Goal: Task Accomplishment & Management: Use online tool/utility

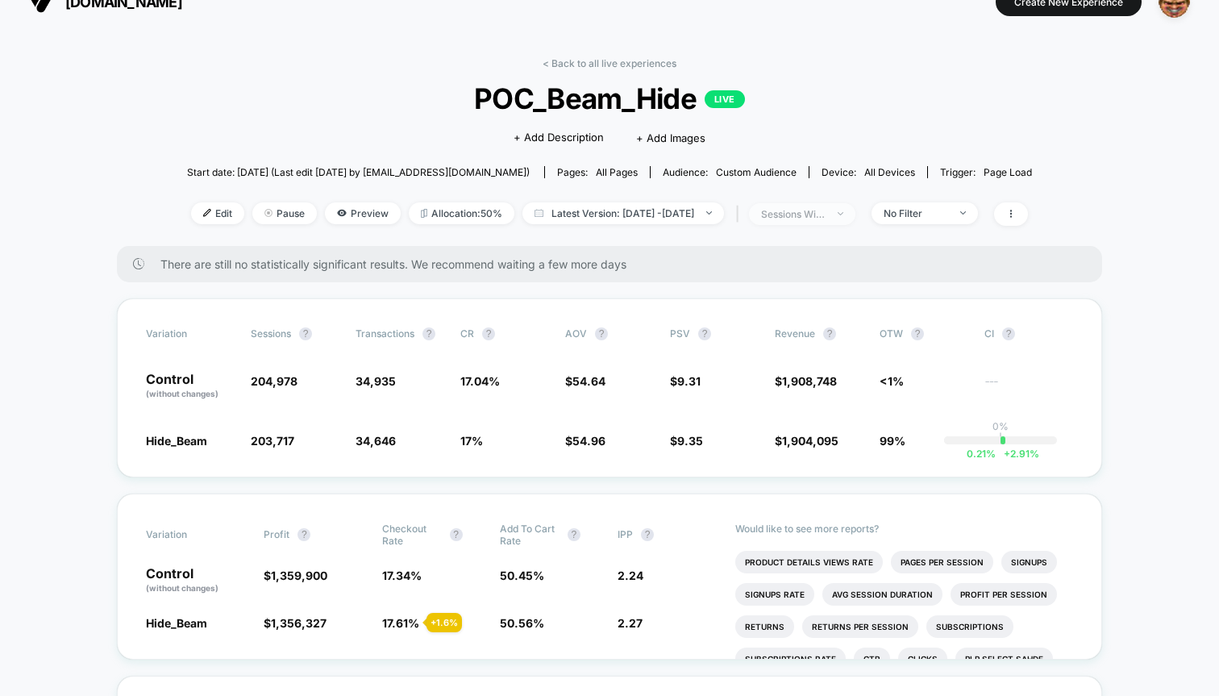
click at [821, 206] on span "sessions with impression" at bounding box center [802, 214] width 106 height 22
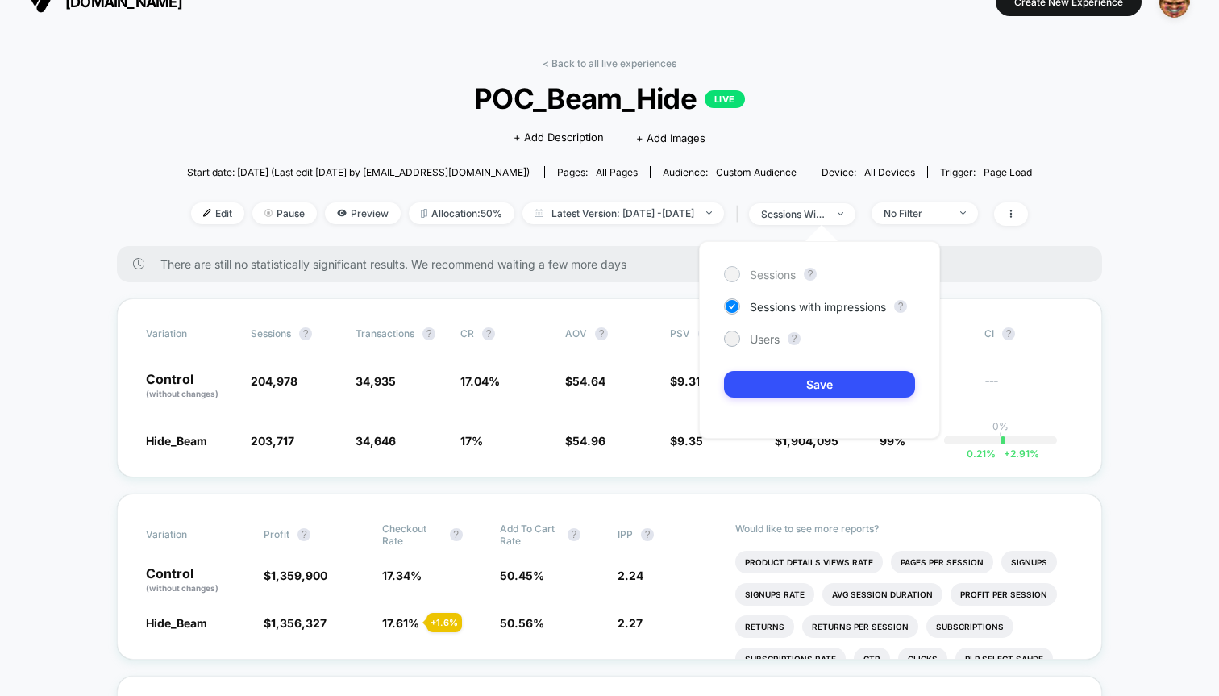
click at [762, 273] on span "Sessions" at bounding box center [773, 275] width 46 height 14
click at [790, 389] on button "Save" at bounding box center [819, 384] width 191 height 27
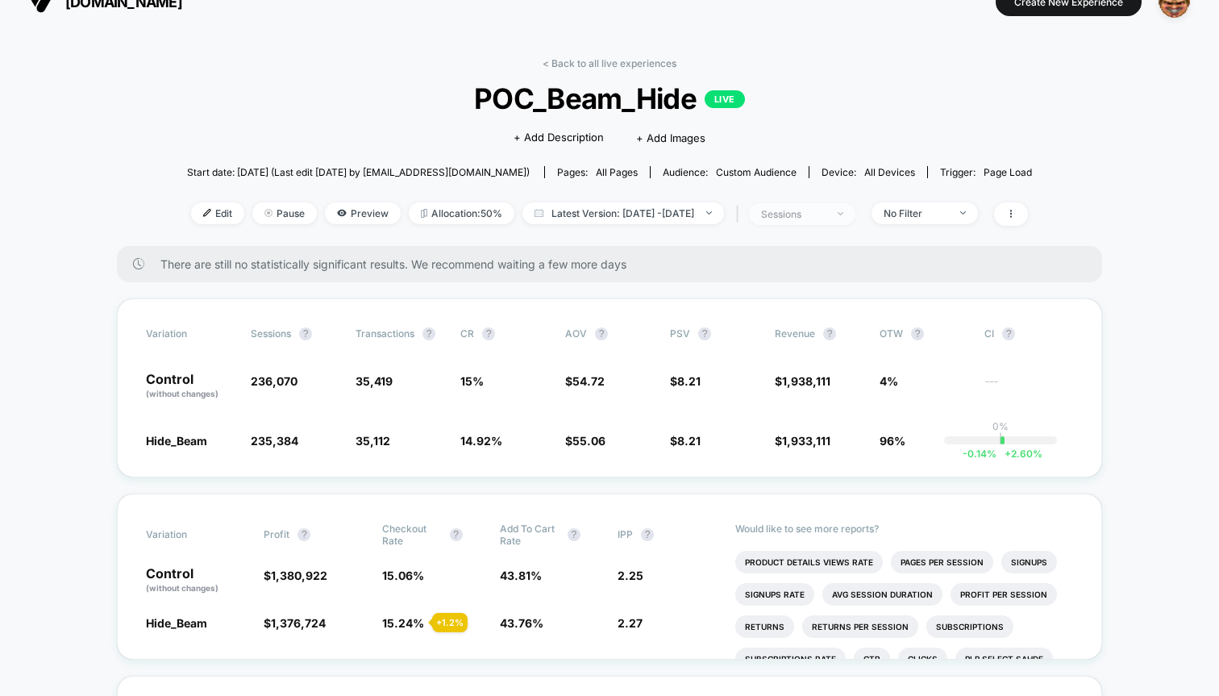
click at [826, 210] on div "sessions" at bounding box center [793, 214] width 65 height 12
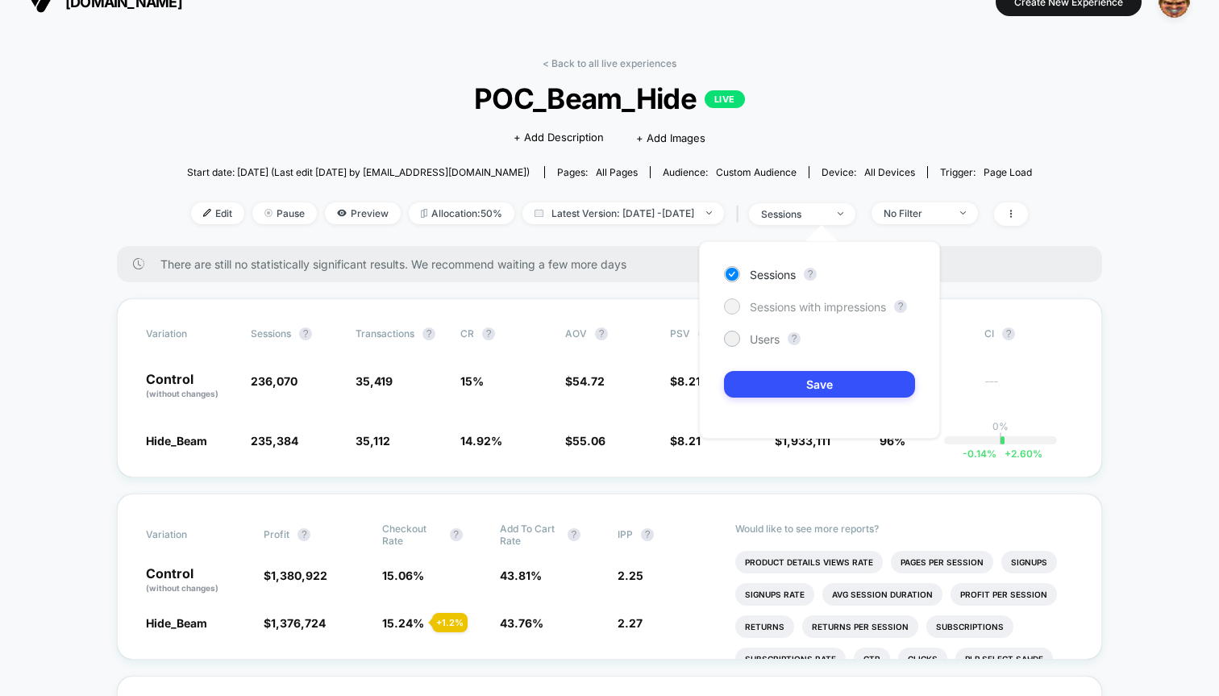
click at [772, 300] on span "Sessions with impressions" at bounding box center [818, 307] width 136 height 14
click at [780, 379] on button "Save" at bounding box center [819, 384] width 191 height 27
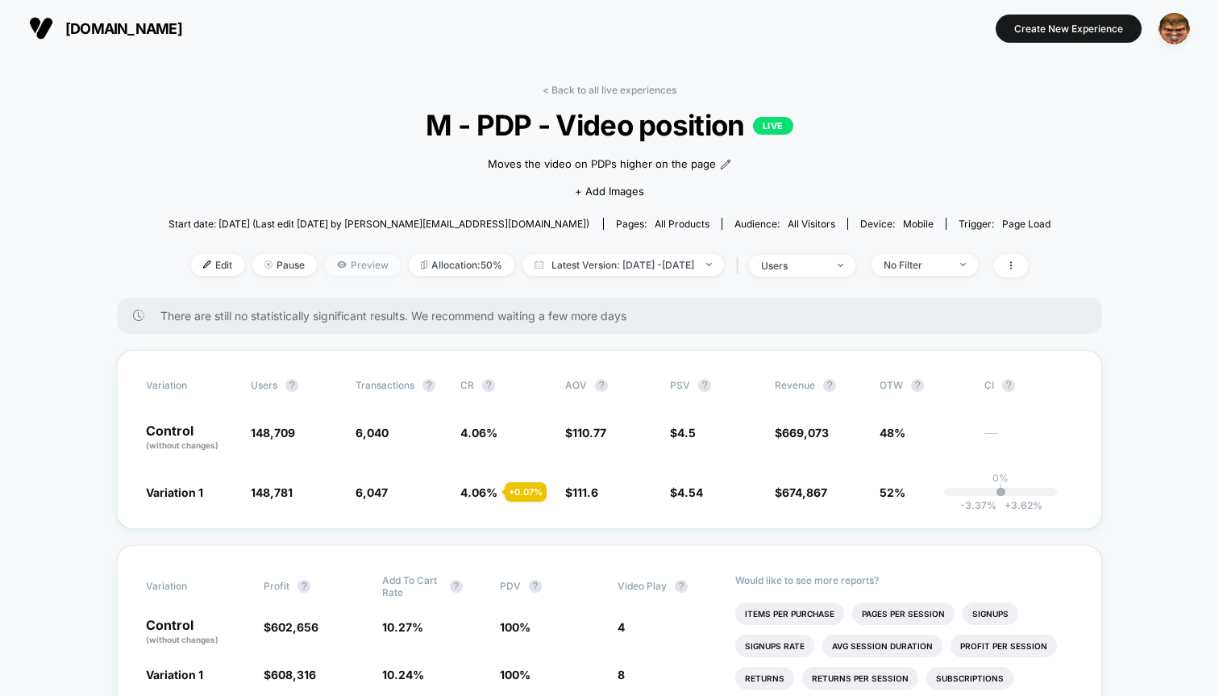
click at [332, 260] on span "Preview" at bounding box center [363, 265] width 76 height 22
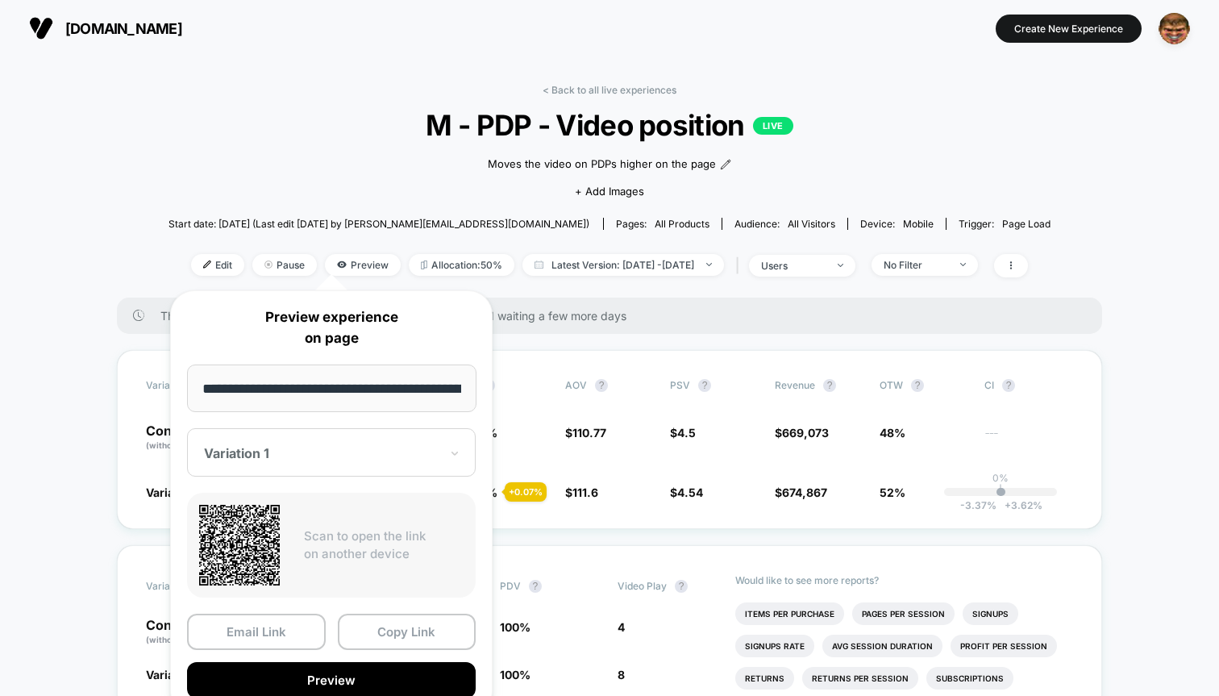
click at [635, 248] on div "< Back to all live experiences M - PDP - Video position LIVE Moves the video on…" at bounding box center [610, 191] width 883 height 214
